Goal: Task Accomplishment & Management: Complete application form

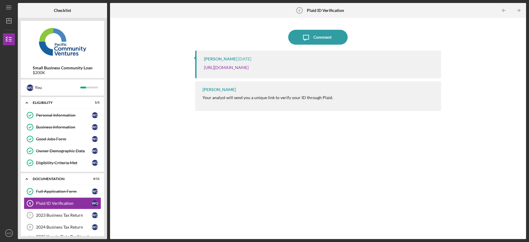
click at [122, 134] on div "Icon/Message Comment [PERSON_NAME] [DATE] [URL][DOMAIN_NAME] [PERSON_NAME] Your…" at bounding box center [318, 128] width 410 height 215
click at [106, 134] on div "Small Business Community Loan $200K W O You Icon/Expander Eligibility 5 / 5 Per…" at bounding box center [62, 128] width 89 height 221
click at [107, 215] on div "Checklist Small Business Community Loan $200K W O You Icon/Expander Eligibility…" at bounding box center [272, 121] width 508 height 236
click at [51, 177] on div "Documentation" at bounding box center [65, 179] width 64 height 4
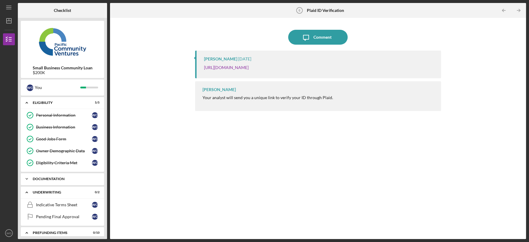
click at [51, 177] on div "Documentation" at bounding box center [65, 179] width 64 height 4
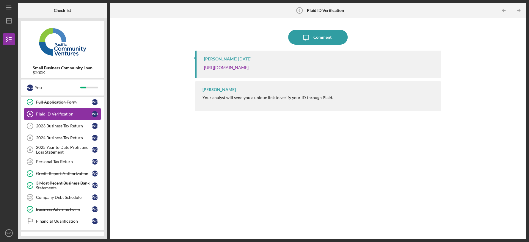
scroll to position [76, 0]
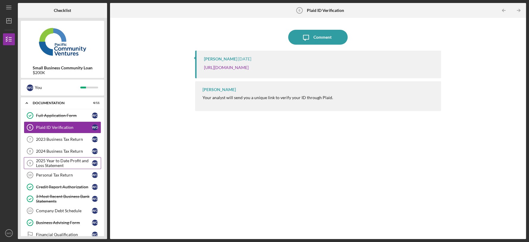
click at [69, 163] on div "2025 Year to Date Profit and Loss Statement" at bounding box center [64, 163] width 56 height 10
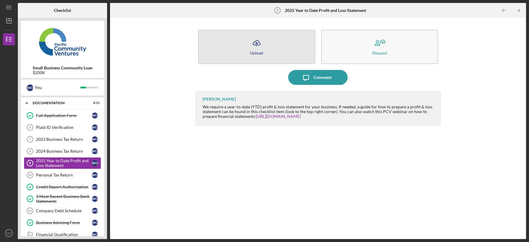
click at [287, 51] on button "Icon/Upload Upload" at bounding box center [256, 47] width 117 height 34
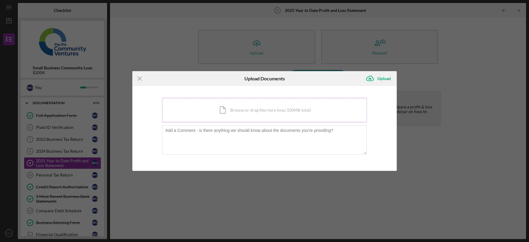
click at [250, 108] on div "Icon/Document Browse or drag files here (max 100MB total) Tap to choose files o…" at bounding box center [264, 110] width 205 height 24
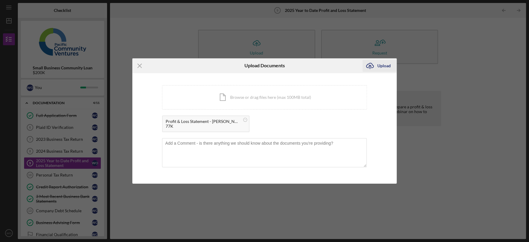
click at [385, 66] on div "Upload" at bounding box center [383, 66] width 13 height 12
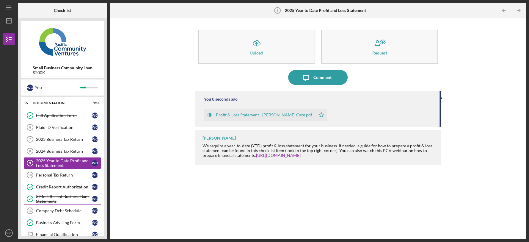
click at [46, 197] on div "3 Most Recent Business Bank Statements" at bounding box center [64, 199] width 56 height 10
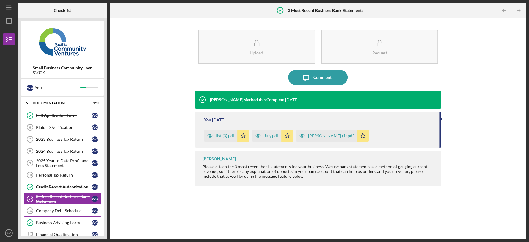
click at [62, 209] on div "Company Debt Schedule" at bounding box center [64, 210] width 56 height 5
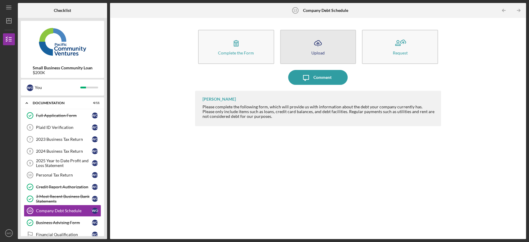
click at [294, 48] on button "Icon/Upload Upload" at bounding box center [318, 47] width 76 height 34
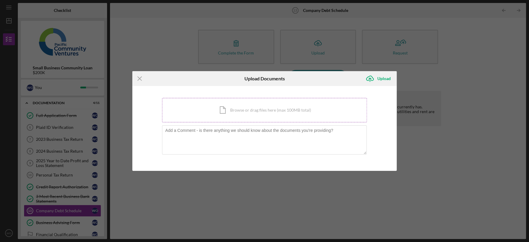
click at [217, 113] on div "Icon/Document Browse or drag files here (max 100MB total) Tap to choose files o…" at bounding box center [264, 110] width 205 height 24
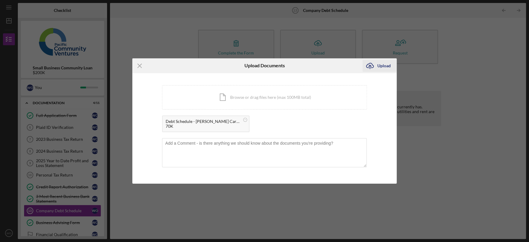
click at [373, 64] on icon "Icon/Upload" at bounding box center [370, 65] width 15 height 15
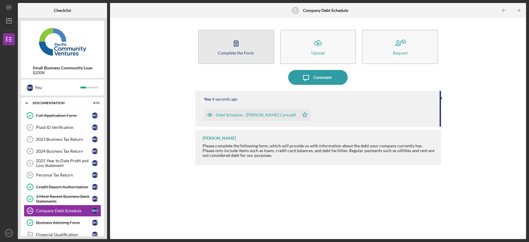
click at [221, 41] on button "Complete the Form Form" at bounding box center [236, 47] width 76 height 34
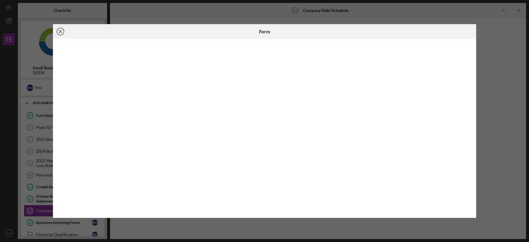
click at [59, 33] on line at bounding box center [60, 31] width 3 height 3
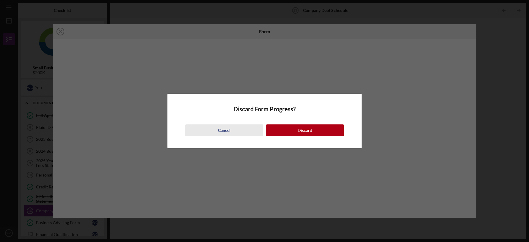
click at [228, 131] on div "Cancel" at bounding box center [224, 130] width 12 height 12
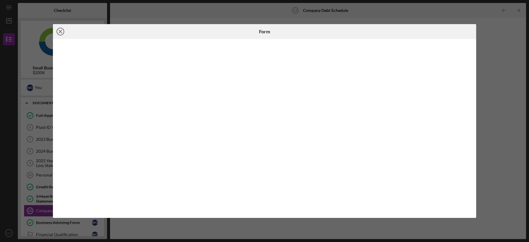
click at [60, 32] on icon "Icon/Close" at bounding box center [60, 31] width 15 height 15
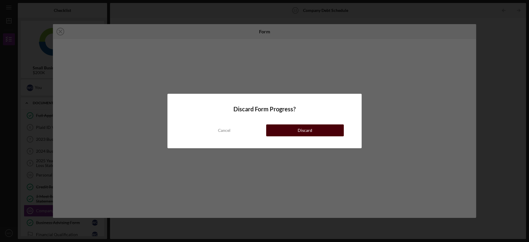
click at [315, 127] on button "Discard" at bounding box center [305, 130] width 78 height 12
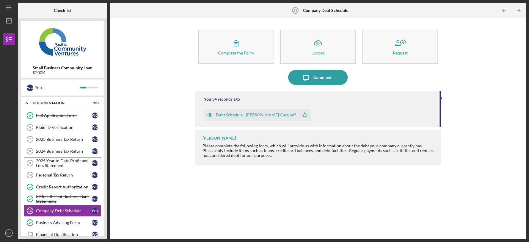
click at [71, 161] on div "2025 Year to Date Profit and Loss Statement" at bounding box center [64, 163] width 56 height 10
